Goal: Information Seeking & Learning: Learn about a topic

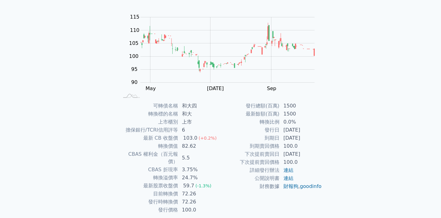
scroll to position [69, 0]
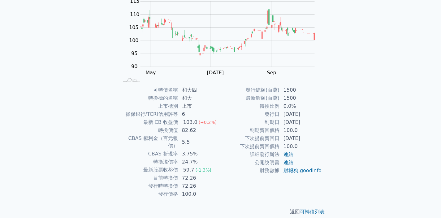
click at [214, 110] on td "6" at bounding box center [199, 114] width 42 height 8
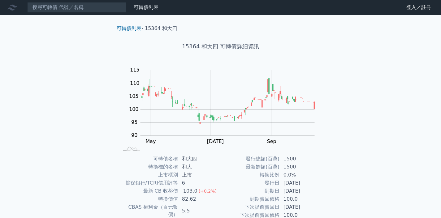
click at [211, 174] on td "上市" at bounding box center [199, 175] width 42 height 8
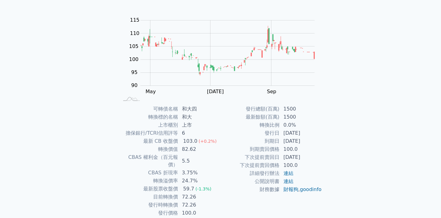
scroll to position [57, 0]
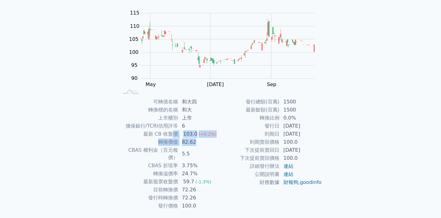
drag, startPoint x: 213, startPoint y: 138, endPoint x: 173, endPoint y: 131, distance: 39.7
click at [173, 131] on tbody "可轉債名稱 和大四 轉換標的名稱 和大 上市櫃別 上市 擔保銀行/TCRI信用評等 6 最新 CB 收盤價 103.0 (+0.2%) 轉換價值 82.62 …" at bounding box center [170, 154] width 102 height 112
click at [214, 146] on td "5.5" at bounding box center [199, 153] width 42 height 15
click at [228, 107] on td "最新餘額(百萬)" at bounding box center [250, 110] width 59 height 8
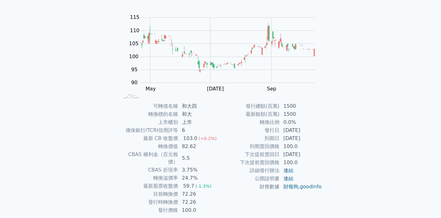
scroll to position [0, 0]
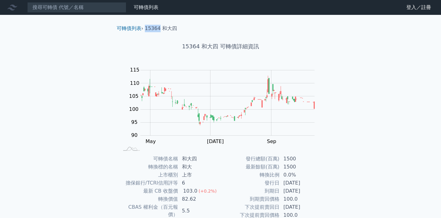
drag, startPoint x: 160, startPoint y: 29, endPoint x: 148, endPoint y: 32, distance: 12.9
click at [147, 30] on li "15364 和大四" at bounding box center [161, 28] width 32 height 7
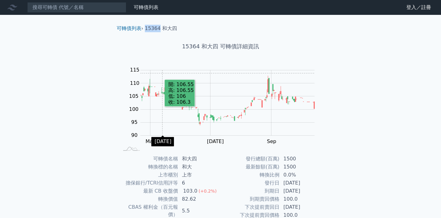
copy li "15364"
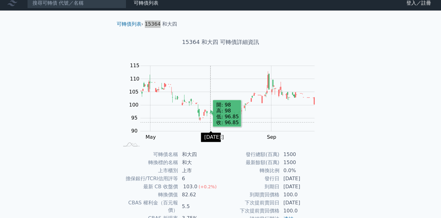
scroll to position [17, 0]
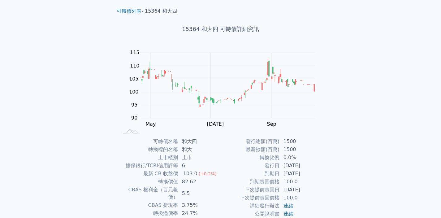
click at [356, 104] on div "可轉債列表 財務數據 可轉債列表 財務數據 登入／註冊 登入／註冊 可轉債列表 › 15364 和大四 15364 和大四 可轉債詳細資訊 Zoom Out …" at bounding box center [220, 130] width 441 height 294
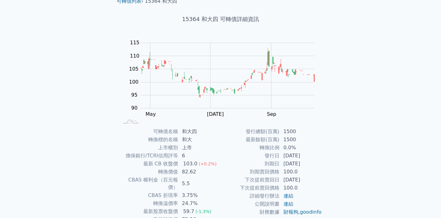
scroll to position [68, 0]
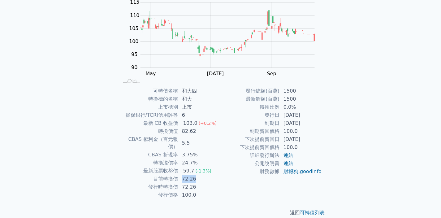
drag, startPoint x: 197, startPoint y: 172, endPoint x: 181, endPoint y: 171, distance: 16.1
click at [181, 175] on td "72.26" at bounding box center [199, 179] width 42 height 8
copy td "72.26"
click at [217, 131] on td "82.62" at bounding box center [199, 131] width 42 height 8
click at [205, 108] on td "上市" at bounding box center [199, 107] width 42 height 8
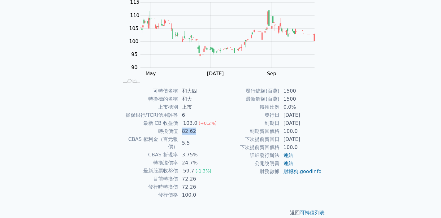
drag, startPoint x: 197, startPoint y: 134, endPoint x: 182, endPoint y: 134, distance: 15.2
click at [182, 134] on td "82.62" at bounding box center [199, 131] width 42 height 8
click at [190, 139] on td "5.5" at bounding box center [199, 142] width 42 height 15
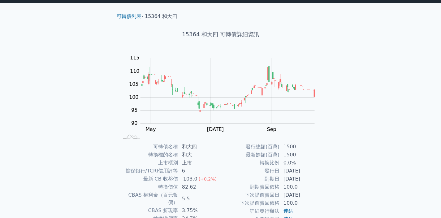
scroll to position [0, 0]
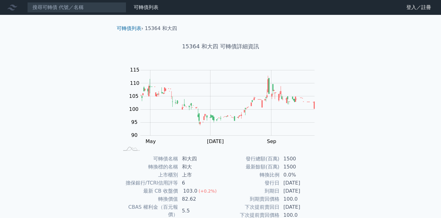
click at [102, 93] on div "可轉債列表 › 15364 和大四 15364 和大四 可轉債詳細資訊 Zoom Out 100 80 85 90 95 100 105 110 115 12…" at bounding box center [221, 154] width 238 height 279
click at [86, 83] on div "可轉債列表 財務數據 可轉債列表 財務數據 登入／註冊 登入／註冊 可轉債列表 › 15364 和大四 15364 和大四 可轉債詳細資訊 Zoom Out …" at bounding box center [220, 147] width 441 height 294
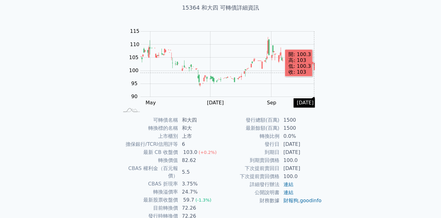
scroll to position [43, 0]
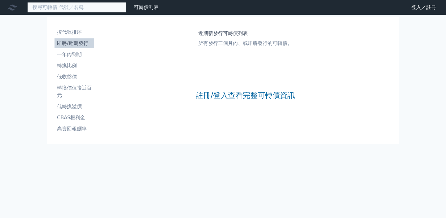
click at [93, 9] on input at bounding box center [76, 7] width 99 height 11
paste input "15364"
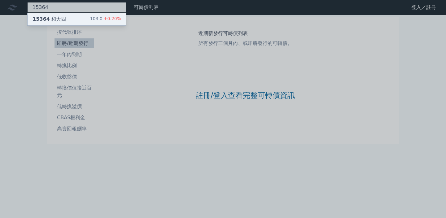
type input "15364"
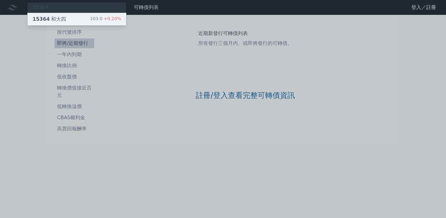
click at [86, 16] on div "15364 和大四 103.0 +0.20%" at bounding box center [77, 19] width 99 height 12
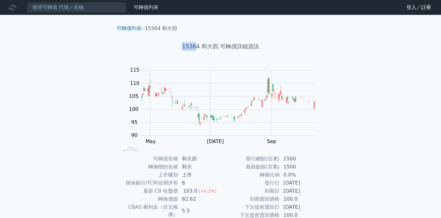
drag, startPoint x: 195, startPoint y: 44, endPoint x: 180, endPoint y: 47, distance: 15.3
click at [180, 47] on h1 "15364 和大四 可轉債詳細資訊" at bounding box center [221, 46] width 218 height 9
copy h1 "1536"
